Goal: Transaction & Acquisition: Purchase product/service

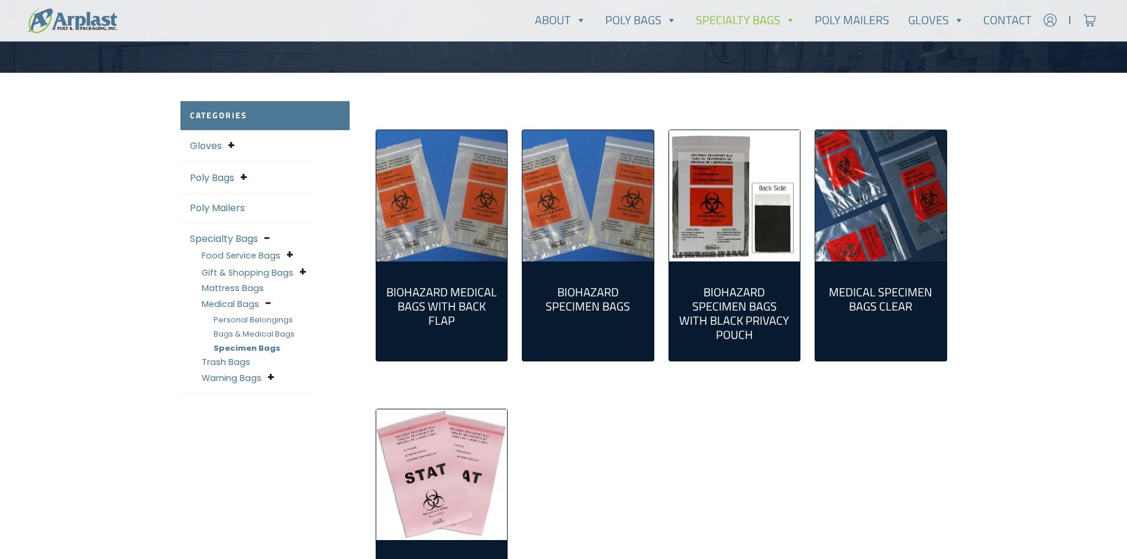
scroll to position [237, 0]
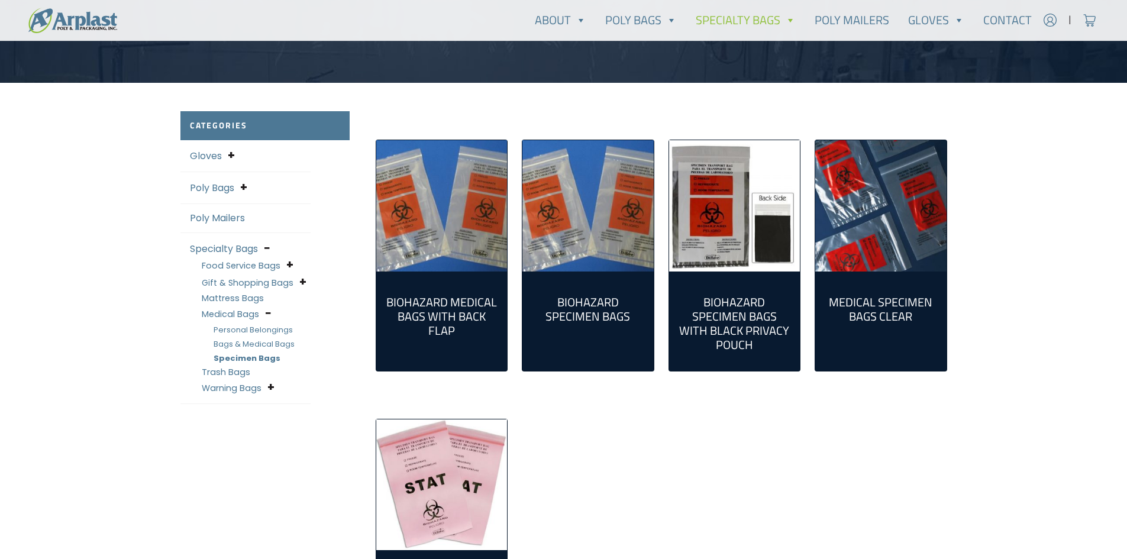
click at [740, 231] on img "Visit product category Biohazard Specimen Bags With Black Privacy Pouch" at bounding box center [734, 205] width 131 height 131
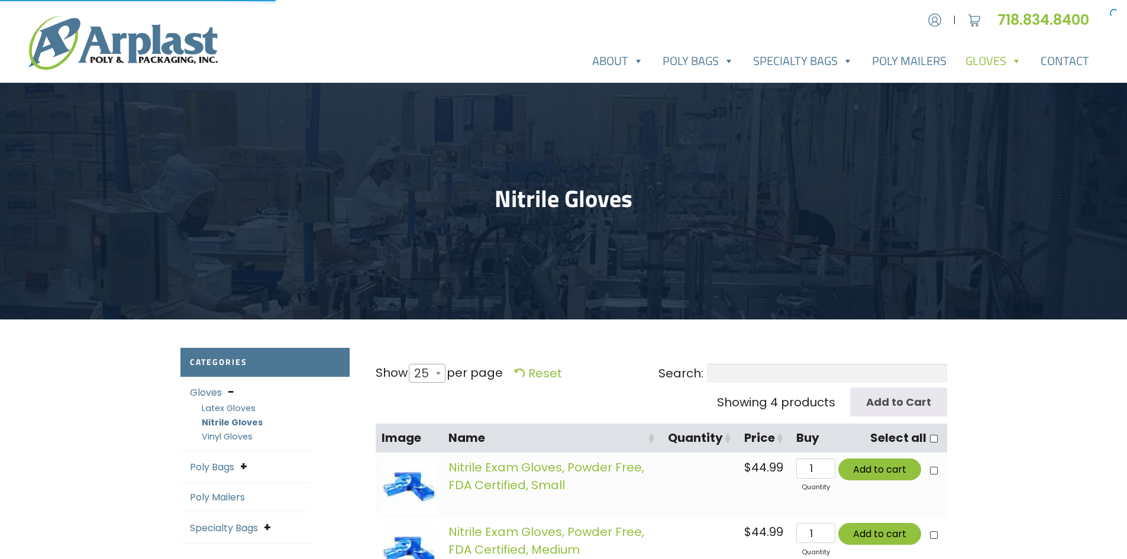
select select "25"
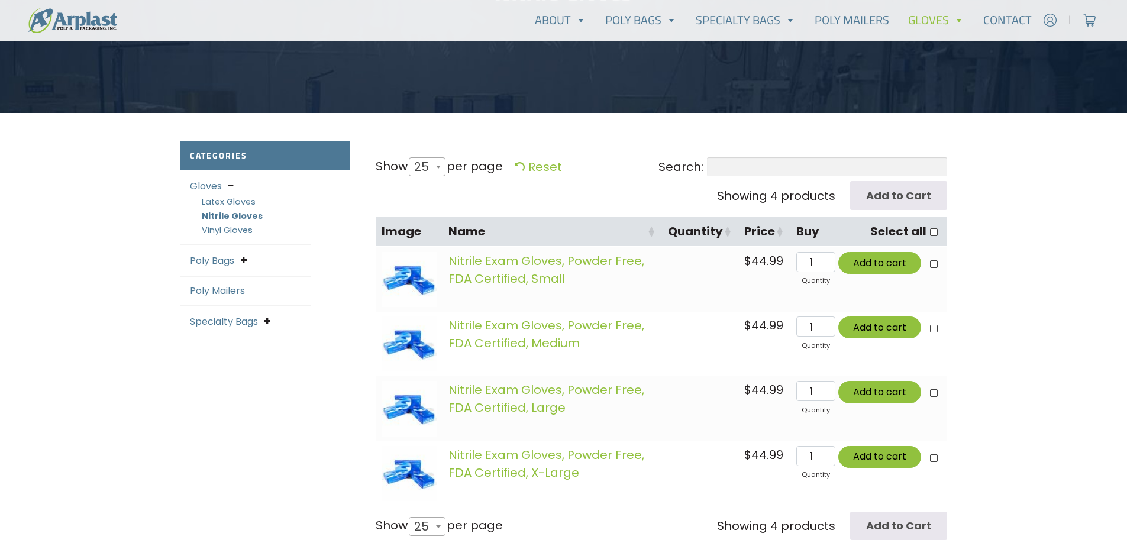
scroll to position [237, 0]
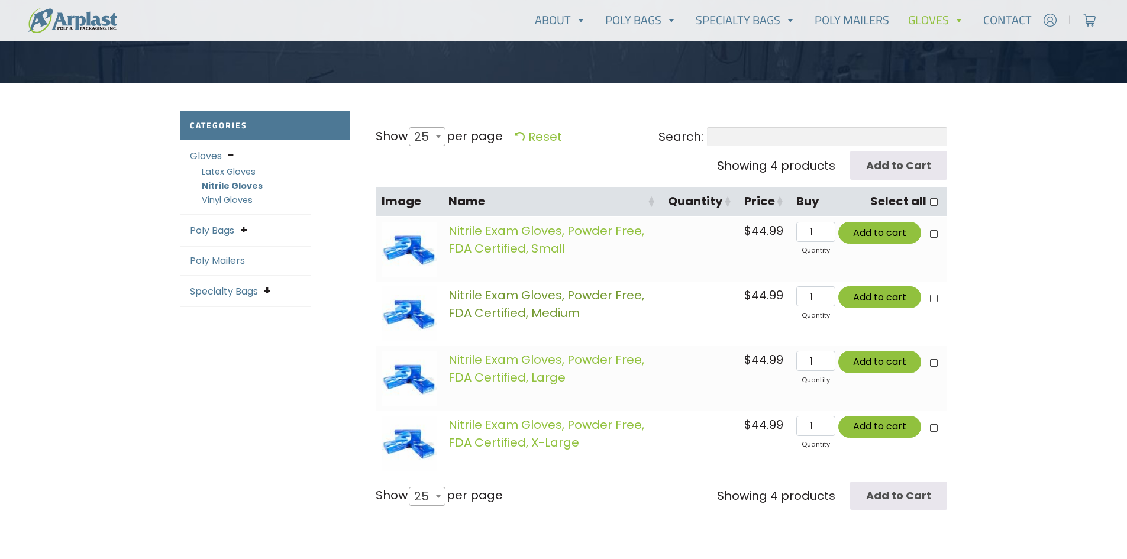
click at [548, 294] on link "Nitrile Exam Gloves, Powder Free, FDA Certified, Medium" at bounding box center [546, 304] width 196 height 34
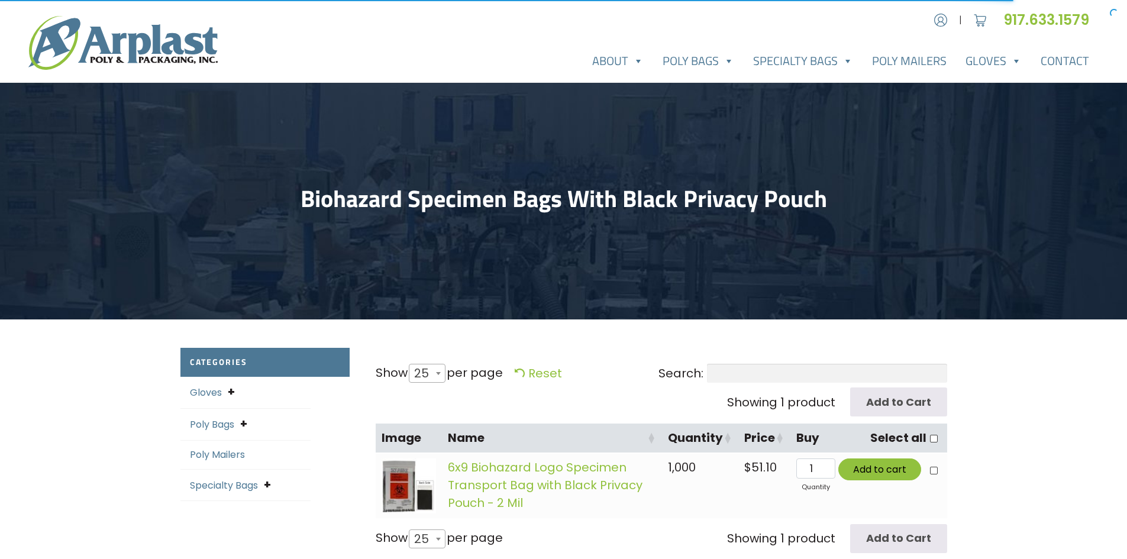
select select "25"
